Goal: Task Accomplishment & Management: Use online tool/utility

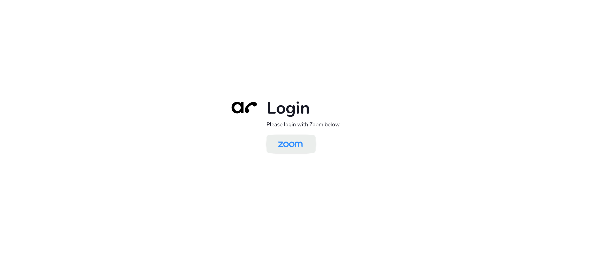
click at [302, 142] on img at bounding box center [290, 144] width 36 height 17
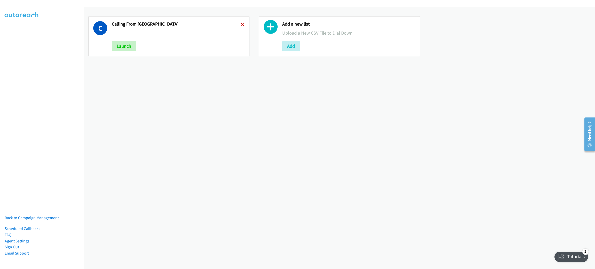
click at [241, 23] on icon at bounding box center [243, 25] width 4 height 4
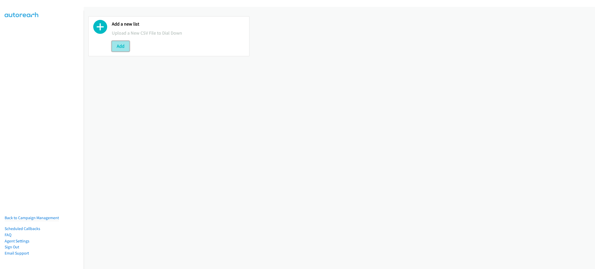
click at [118, 49] on button "Add" at bounding box center [121, 46] width 18 height 10
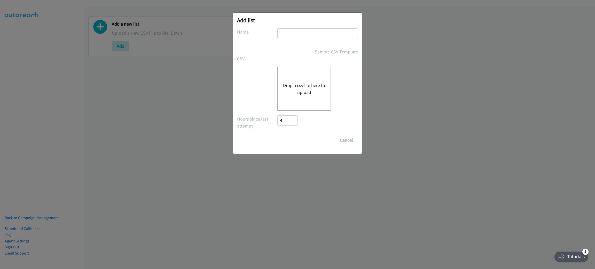
click at [305, 77] on div "Drop a csv file here to upload" at bounding box center [304, 89] width 54 height 44
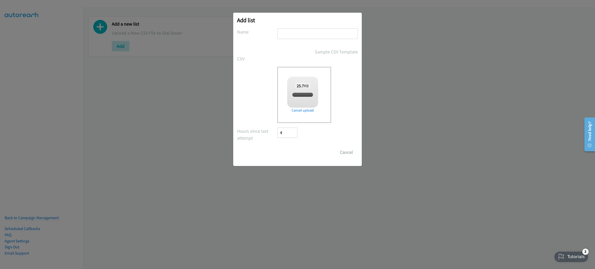
checkbox input "true"
click at [309, 30] on input "text" at bounding box center [317, 33] width 81 height 11
type input "CISCO"
click at [302, 148] on input "Save List" at bounding box center [290, 152] width 27 height 10
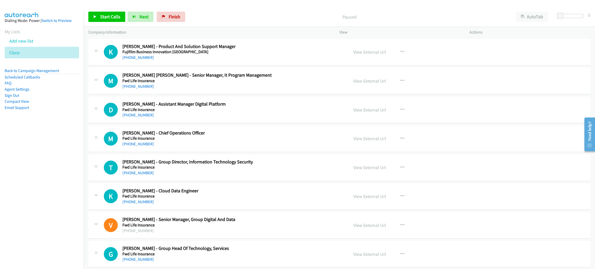
click at [59, 164] on nav "Dialing Mode: Power | Switch to Preview My Lists Add new list Cisco Back to Cam…" at bounding box center [42, 145] width 84 height 269
click at [117, 12] on link "Start Calls" at bounding box center [106, 17] width 37 height 10
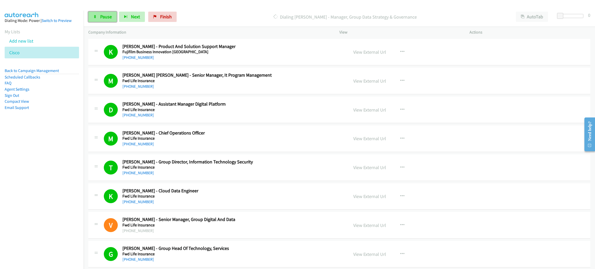
click at [108, 17] on span "Pause" at bounding box center [106, 17] width 12 height 6
click at [108, 16] on span "Start Calls" at bounding box center [110, 17] width 20 height 6
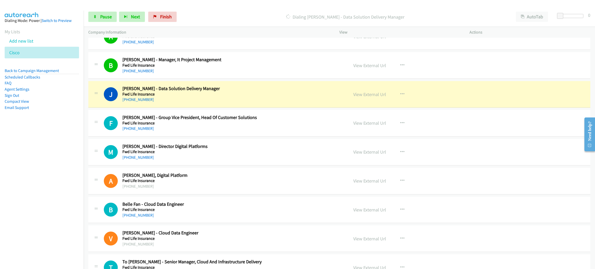
scroll to position [271, 0]
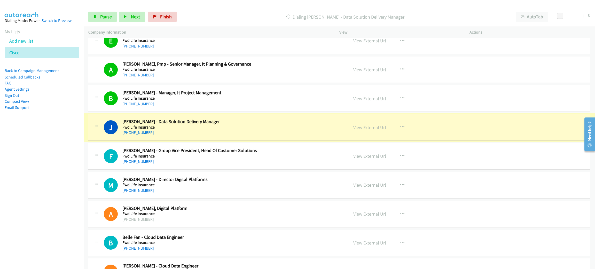
click at [360, 127] on link "View External Url" at bounding box center [369, 127] width 33 height 6
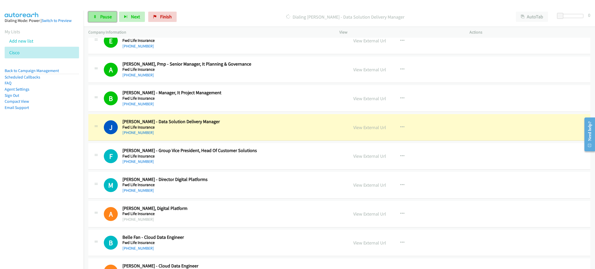
click at [103, 17] on span "Pause" at bounding box center [106, 17] width 12 height 6
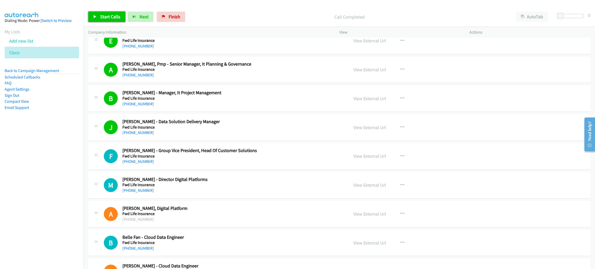
click at [116, 15] on span "Start Calls" at bounding box center [110, 17] width 20 height 6
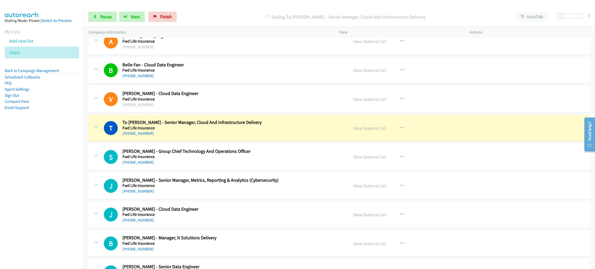
scroll to position [464, 0]
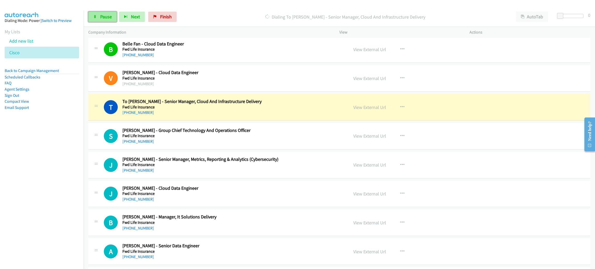
click at [99, 12] on link "Pause" at bounding box center [102, 17] width 28 height 10
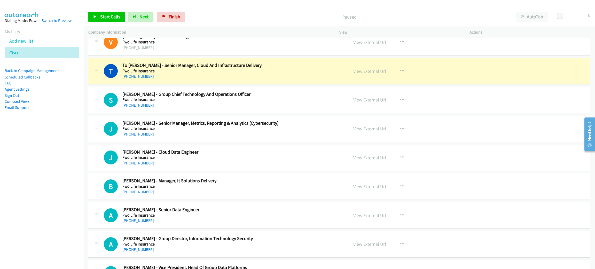
scroll to position [503, 0]
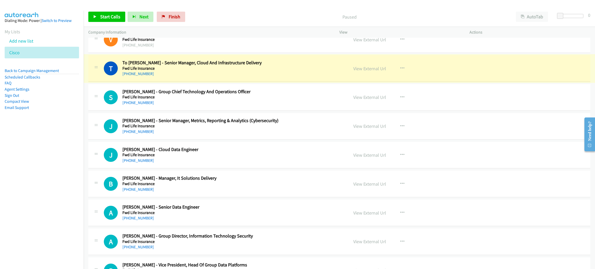
click at [359, 71] on link "View External Url" at bounding box center [369, 69] width 33 height 6
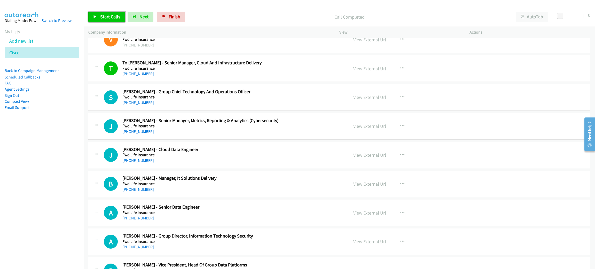
click at [92, 14] on link "Start Calls" at bounding box center [106, 17] width 37 height 10
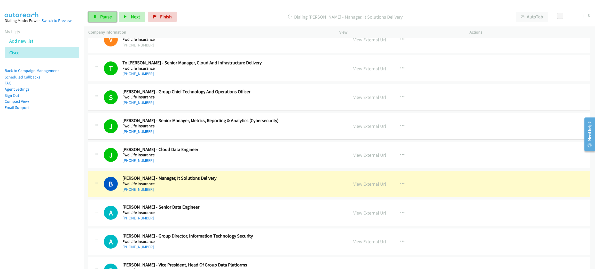
click at [104, 19] on span "Pause" at bounding box center [106, 17] width 12 height 6
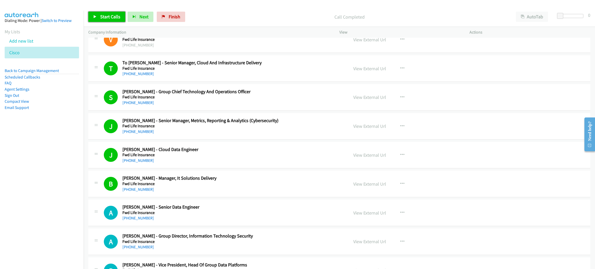
click at [112, 14] on span "Start Calls" at bounding box center [110, 17] width 20 height 6
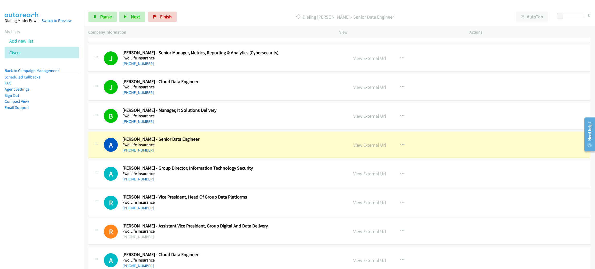
scroll to position [581, 0]
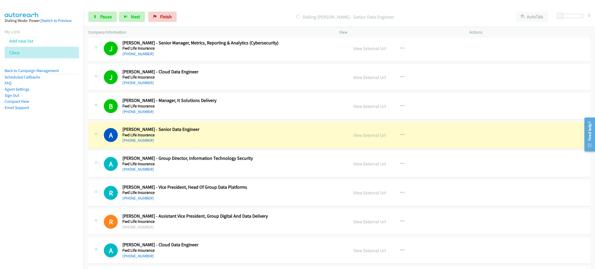
click at [240, 125] on div "A Callback Scheduled Arthas Li - Senior Data Engineer Fwd Life Insurance Asia/H…" at bounding box center [339, 135] width 502 height 27
click at [354, 134] on link "View External Url" at bounding box center [369, 135] width 33 height 6
click at [105, 20] on link "Pause" at bounding box center [102, 17] width 28 height 10
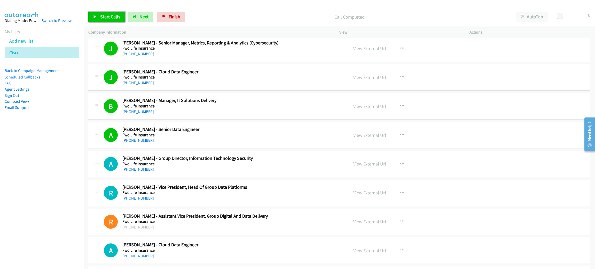
click at [106, 17] on span "Start Calls" at bounding box center [110, 17] width 20 height 6
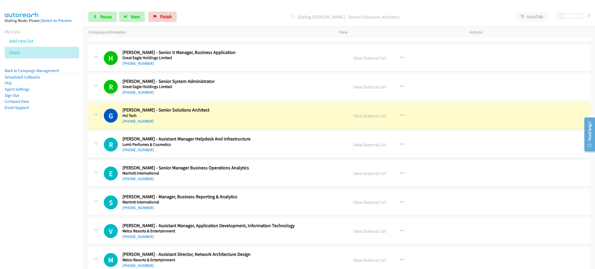
scroll to position [890, 0]
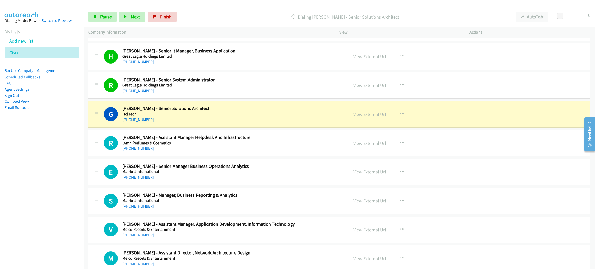
click at [227, 120] on div "[PHONE_NUMBER]" at bounding box center [221, 120] width 198 height 6
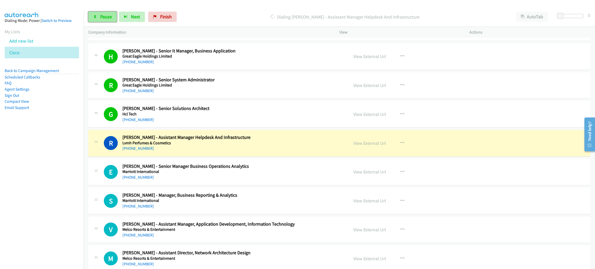
click at [103, 14] on span "Pause" at bounding box center [106, 17] width 12 height 6
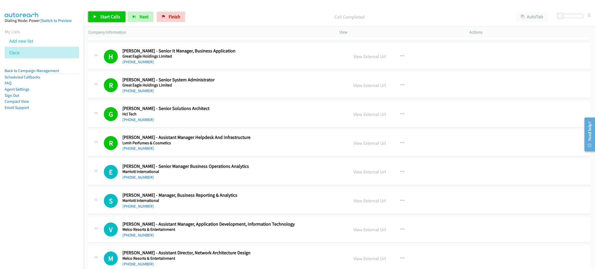
click at [113, 16] on span "Start Calls" at bounding box center [110, 17] width 20 height 6
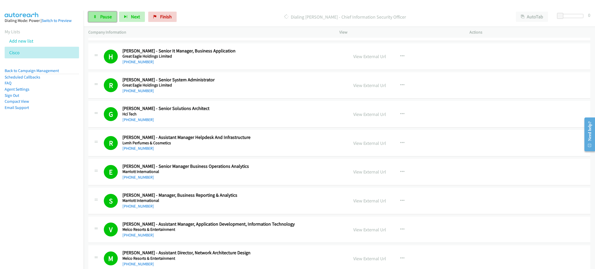
click at [114, 15] on link "Pause" at bounding box center [102, 17] width 28 height 10
click at [116, 17] on span "Start Calls" at bounding box center [110, 17] width 20 height 6
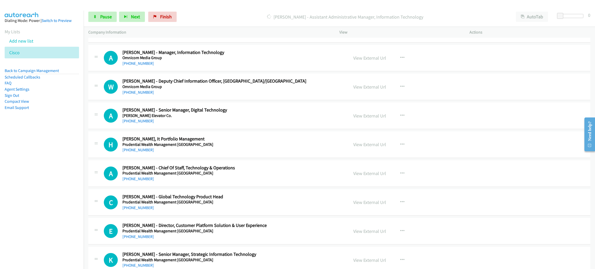
scroll to position [1471, 0]
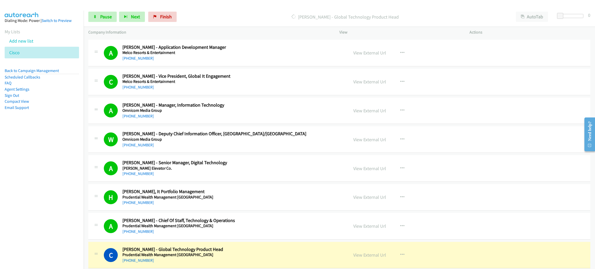
click at [106, 11] on div "Start Calls Pause Next Finish Dialing Craig Rudd - Global Technology Product He…" at bounding box center [339, 17] width 511 height 20
click at [106, 14] on span "Pause" at bounding box center [106, 17] width 12 height 6
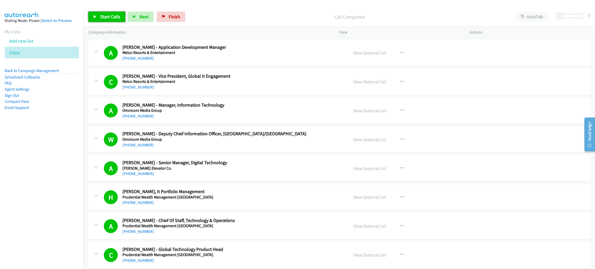
click at [115, 20] on link "Start Calls" at bounding box center [106, 17] width 37 height 10
click at [112, 20] on link "Pause" at bounding box center [102, 17] width 28 height 10
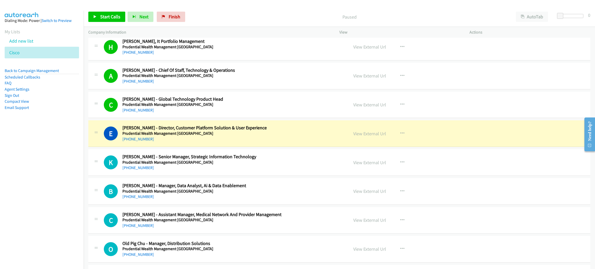
scroll to position [1626, 0]
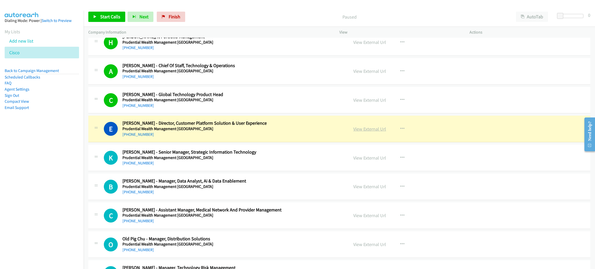
click at [368, 130] on link "View External Url" at bounding box center [369, 129] width 33 height 6
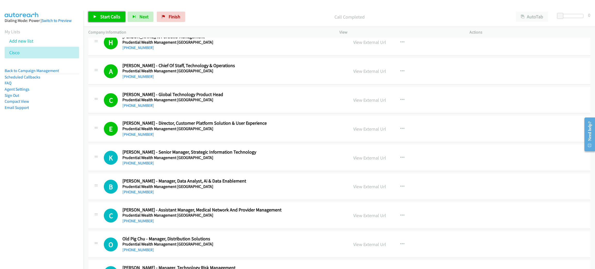
click at [116, 14] on span "Start Calls" at bounding box center [110, 17] width 20 height 6
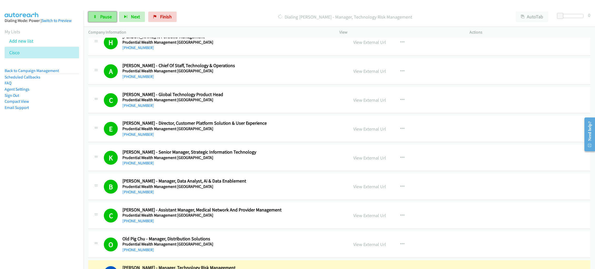
click at [90, 18] on link "Pause" at bounding box center [102, 17] width 28 height 10
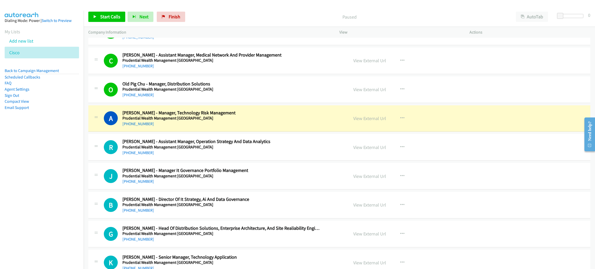
click at [210, 121] on h5 "Prudential Wealth Management [GEOGRAPHIC_DATA]" at bounding box center [221, 118] width 198 height 5
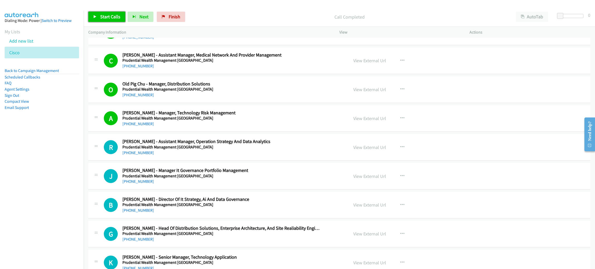
click at [102, 16] on span "Start Calls" at bounding box center [110, 17] width 20 height 6
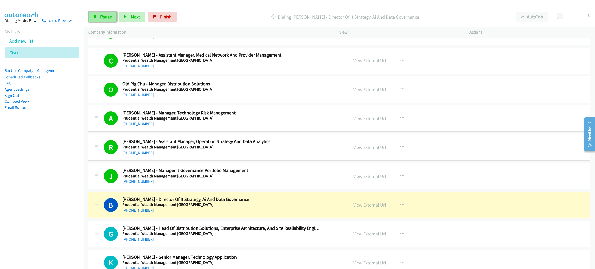
click at [111, 18] on span "Pause" at bounding box center [106, 17] width 12 height 6
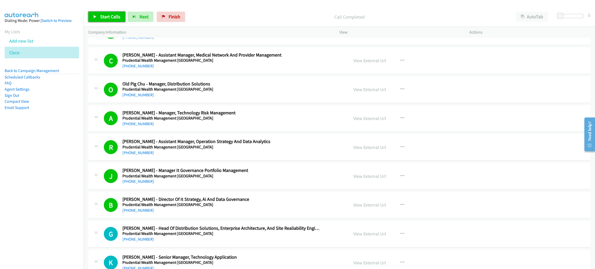
click at [108, 20] on link "Start Calls" at bounding box center [106, 17] width 37 height 10
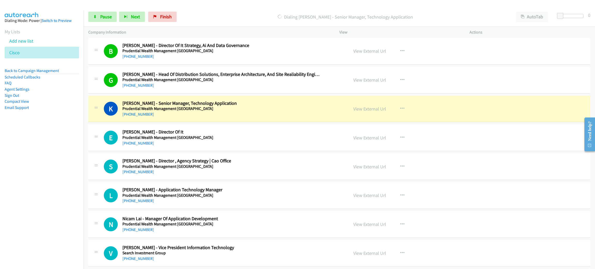
scroll to position [1935, 0]
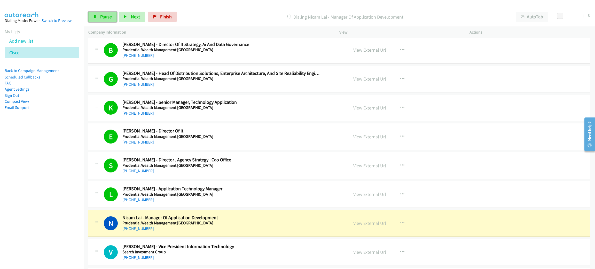
click at [107, 16] on span "Pause" at bounding box center [106, 17] width 12 height 6
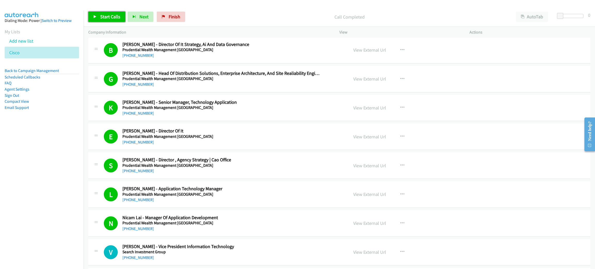
click at [101, 18] on span "Start Calls" at bounding box center [110, 17] width 20 height 6
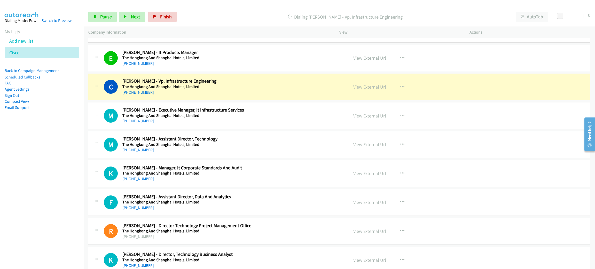
scroll to position [3058, 0]
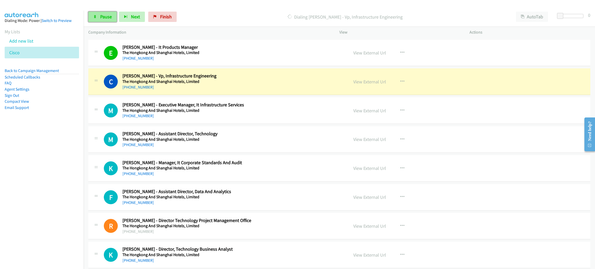
click at [109, 14] on span "Pause" at bounding box center [106, 17] width 12 height 6
click at [368, 85] on link "View External Url" at bounding box center [369, 82] width 33 height 6
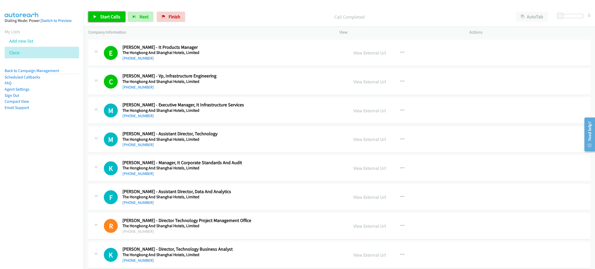
click at [102, 16] on span "Start Calls" at bounding box center [110, 17] width 20 height 6
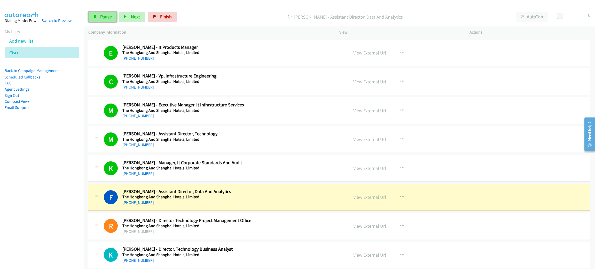
click at [102, 15] on span "Pause" at bounding box center [106, 17] width 12 height 6
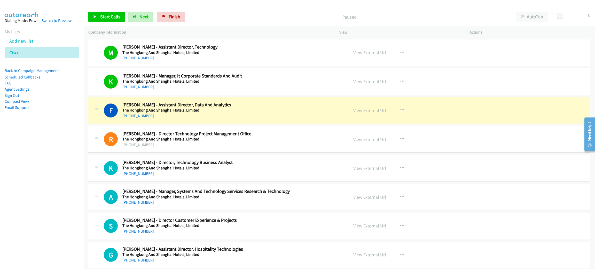
scroll to position [3174, 0]
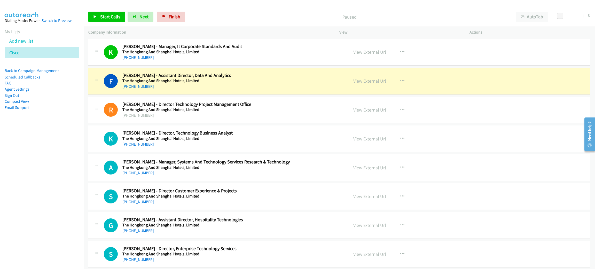
click at [371, 84] on link "View External Url" at bounding box center [369, 81] width 33 height 6
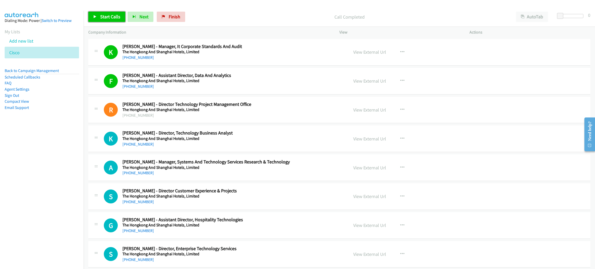
click at [117, 14] on span "Start Calls" at bounding box center [110, 17] width 20 height 6
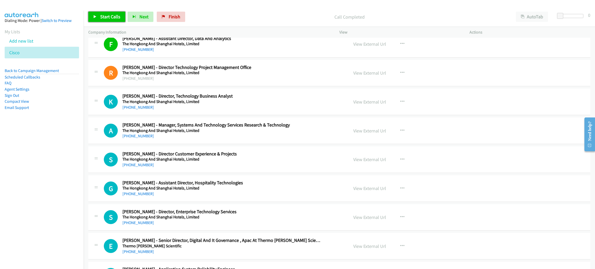
scroll to position [3213, 0]
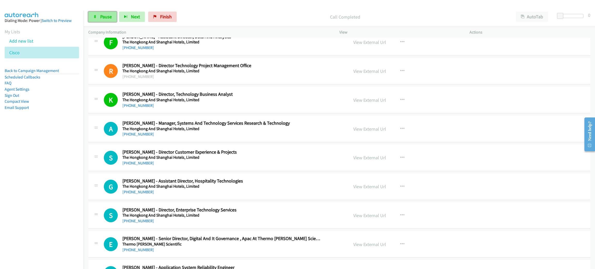
click at [101, 16] on span "Pause" at bounding box center [106, 17] width 12 height 6
click at [97, 14] on link "Start Calls" at bounding box center [106, 17] width 37 height 10
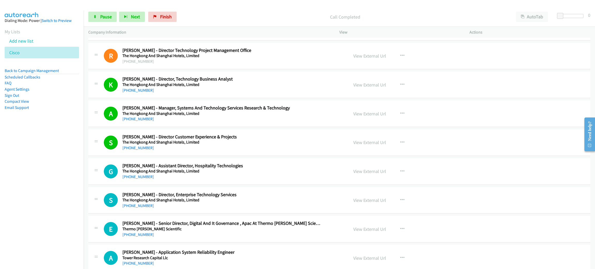
scroll to position [3275, 0]
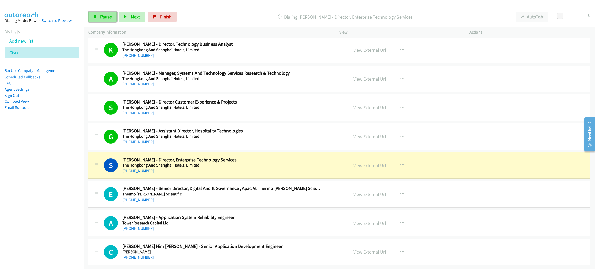
click at [114, 15] on link "Pause" at bounding box center [102, 17] width 28 height 10
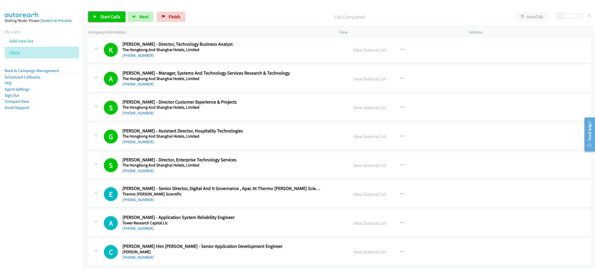
click at [118, 17] on span "Start Calls" at bounding box center [110, 17] width 20 height 6
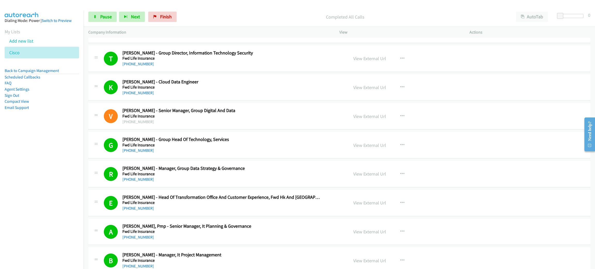
scroll to position [0, 0]
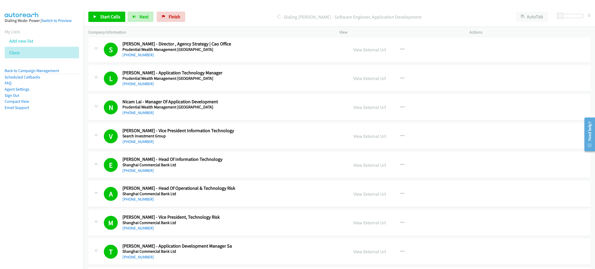
scroll to position [2052, 0]
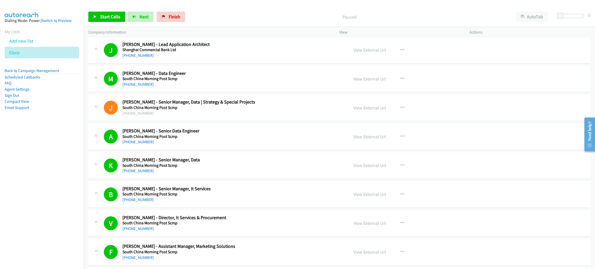
scroll to position [2424, 0]
